Goal: Navigation & Orientation: Find specific page/section

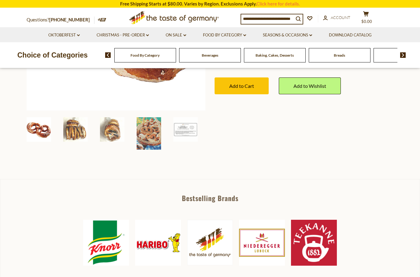
scroll to position [202, 0]
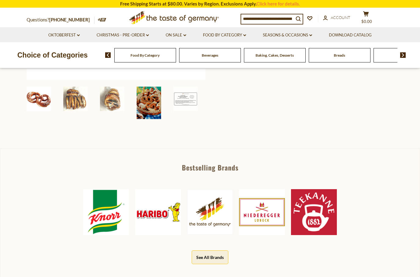
click at [159, 109] on img at bounding box center [149, 102] width 24 height 32
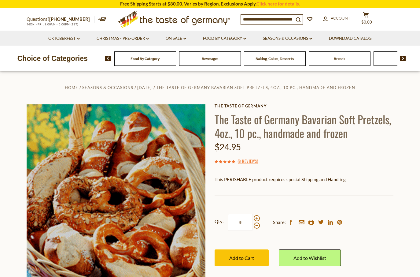
scroll to position [0, 0]
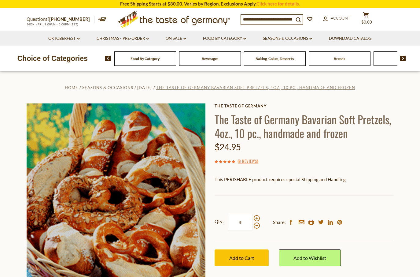
click at [187, 88] on span "The Taste of Germany Bavarian Soft Pretzels, 4oz., 10 pc., handmade and frozen" at bounding box center [255, 87] width 199 height 5
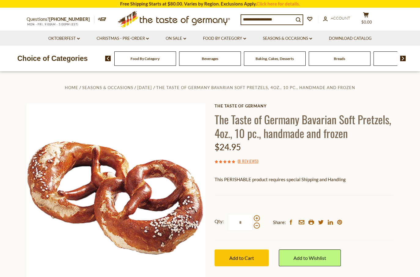
click at [343, 59] on span "Breads" at bounding box center [339, 58] width 11 height 5
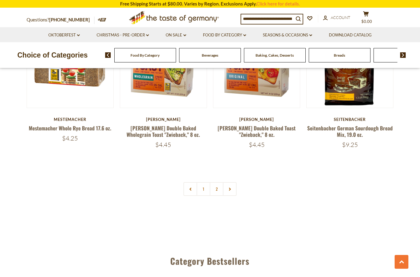
scroll to position [1397, 0]
click at [230, 187] on use at bounding box center [230, 188] width 2 height 3
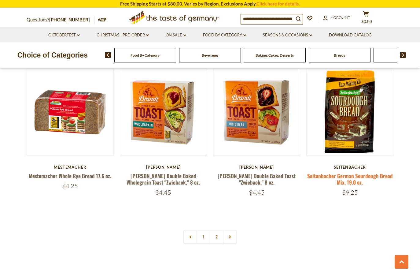
scroll to position [1360, 0]
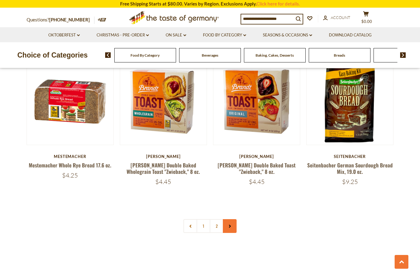
click at [229, 224] on icon at bounding box center [230, 225] width 4 height 3
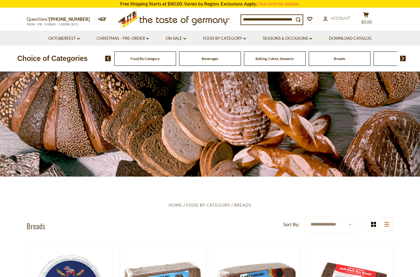
scroll to position [0, 0]
click at [78, 38] on icon "dropdown_arrow" at bounding box center [78, 39] width 3 height 2
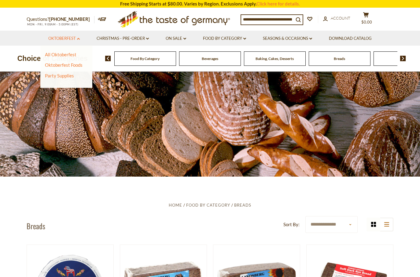
click at [78, 38] on icon at bounding box center [78, 39] width 3 height 2
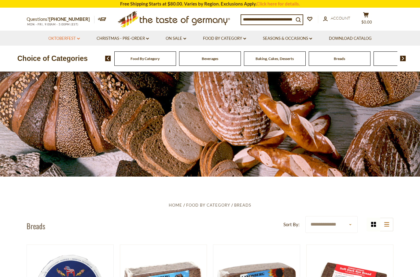
click at [79, 39] on icon "dropdown_arrow" at bounding box center [78, 39] width 3 height 2
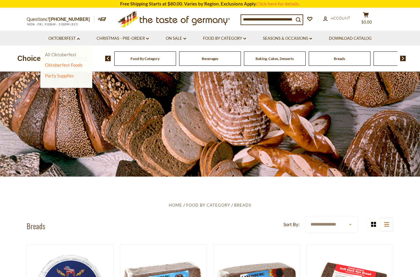
click at [68, 53] on link "All Oktoberfest" at bounding box center [60, 55] width 31 height 6
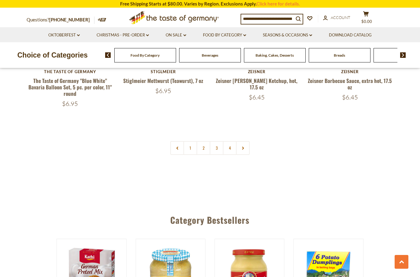
scroll to position [1550, 0]
